Goal: Navigation & Orientation: Find specific page/section

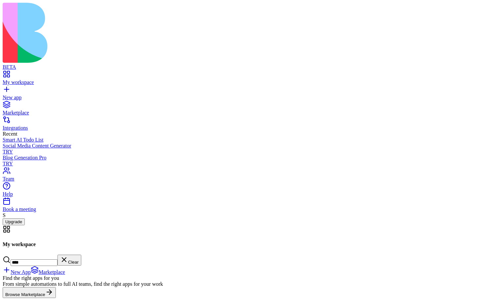
type input "****"
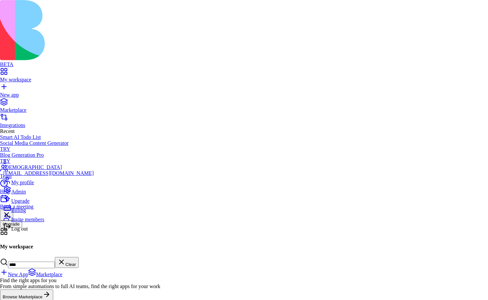
click at [28, 231] on span "Log out" at bounding box center [19, 229] width 17 height 6
